Goal: Find specific page/section

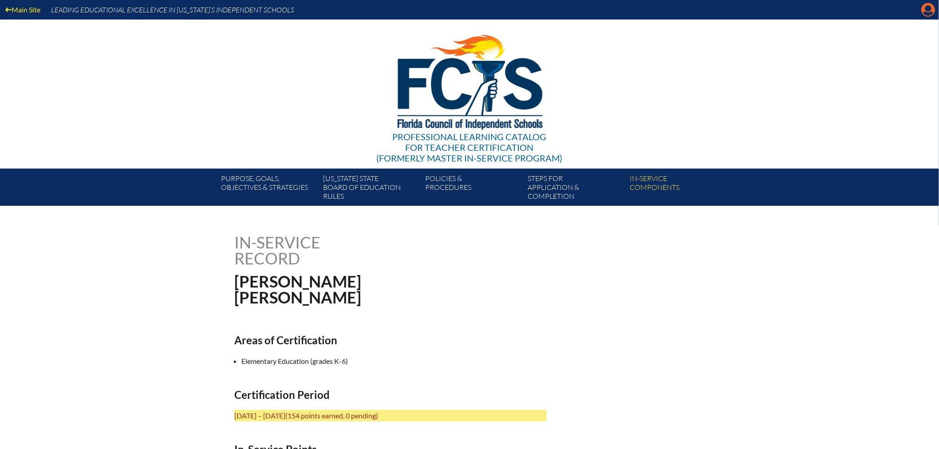
click at [929, 10] on icon "Manage account" at bounding box center [929, 10] width 14 height 14
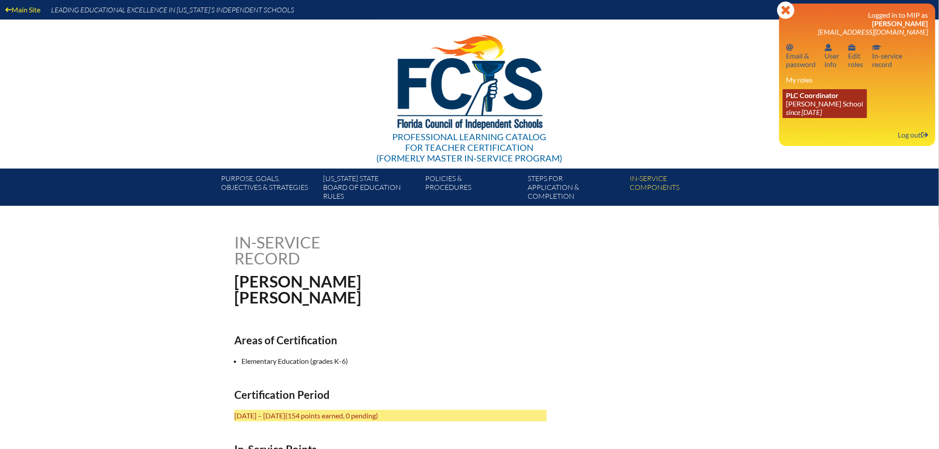
click at [801, 108] on icon "since [DATE]" at bounding box center [805, 112] width 36 height 8
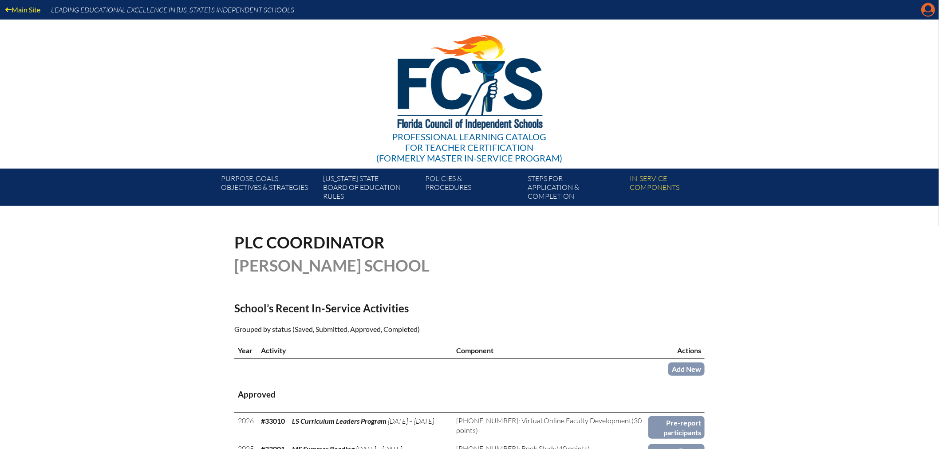
click at [927, 8] on icon "Manage account" at bounding box center [929, 10] width 14 height 14
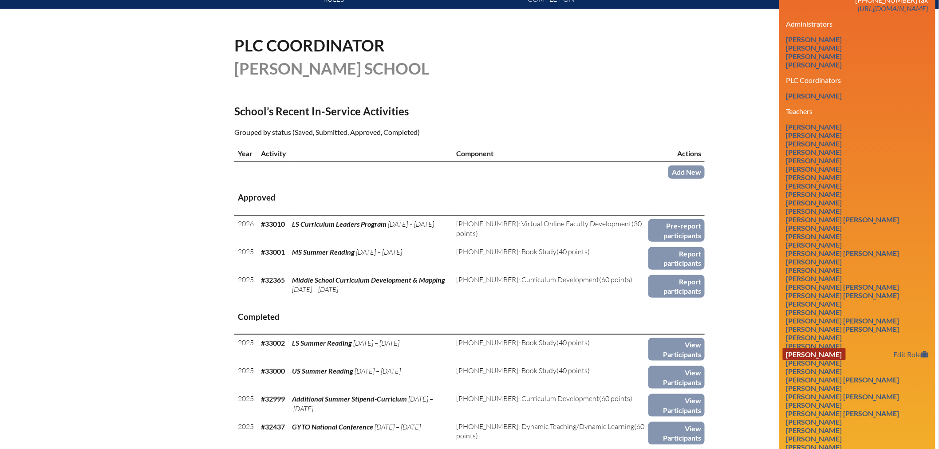
scroll to position [296, 0]
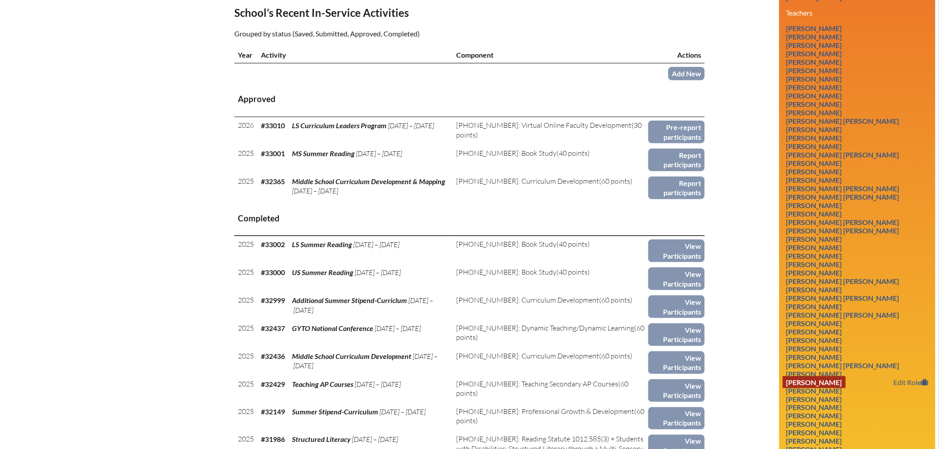
click at [830, 376] on link "Jeanine Holland" at bounding box center [814, 382] width 63 height 12
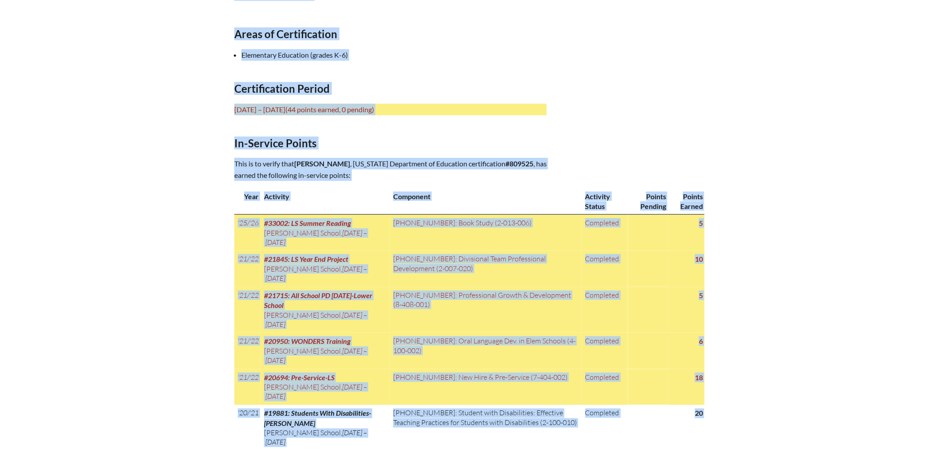
scroll to position [311, 0]
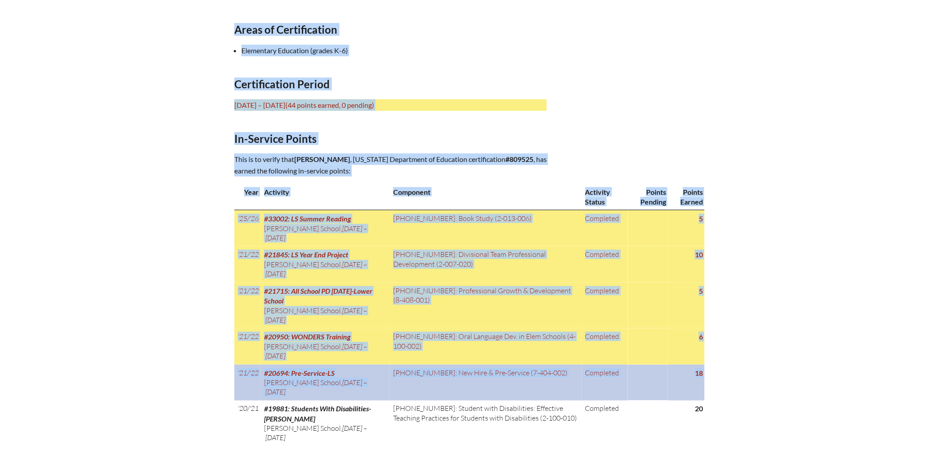
drag, startPoint x: 236, startPoint y: 29, endPoint x: 701, endPoint y: 368, distance: 575.8
copy div "Loremip Dolorsi Ametc ad Elitseddoeius Temporinci Utlaboree (dolore M-5) Aliqua…"
